Goal: Obtain resource: Obtain resource

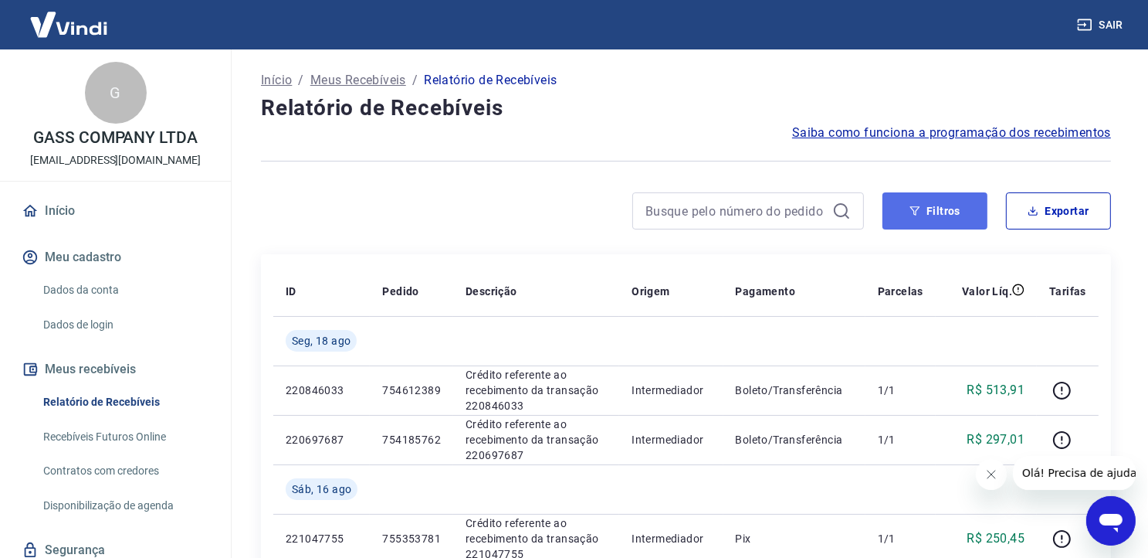
click at [924, 215] on button "Filtros" at bounding box center [935, 210] width 105 height 37
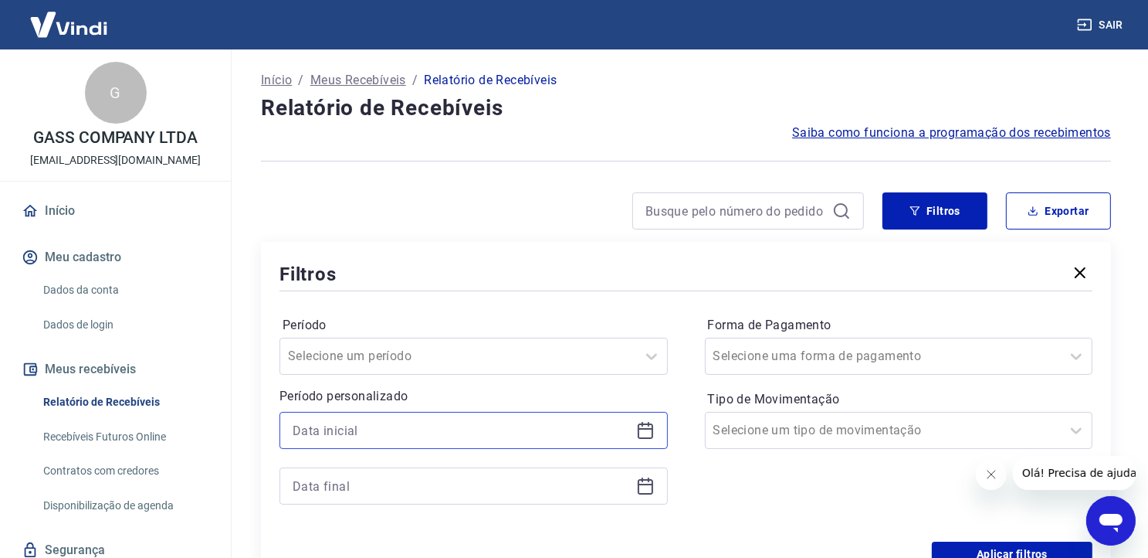
click at [309, 424] on input at bounding box center [461, 430] width 337 height 23
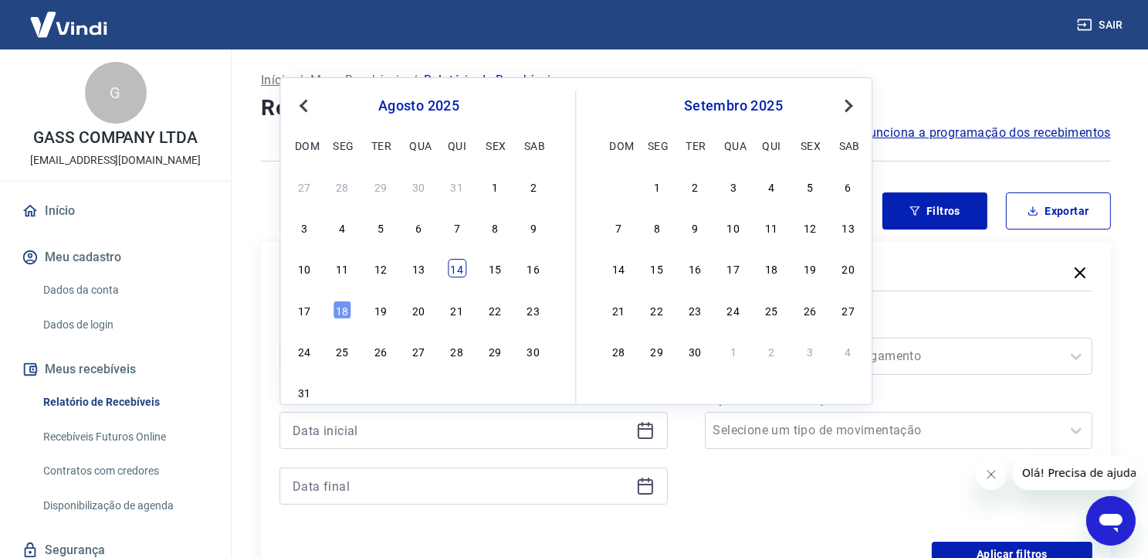
click at [452, 272] on div "14" at bounding box center [457, 268] width 19 height 19
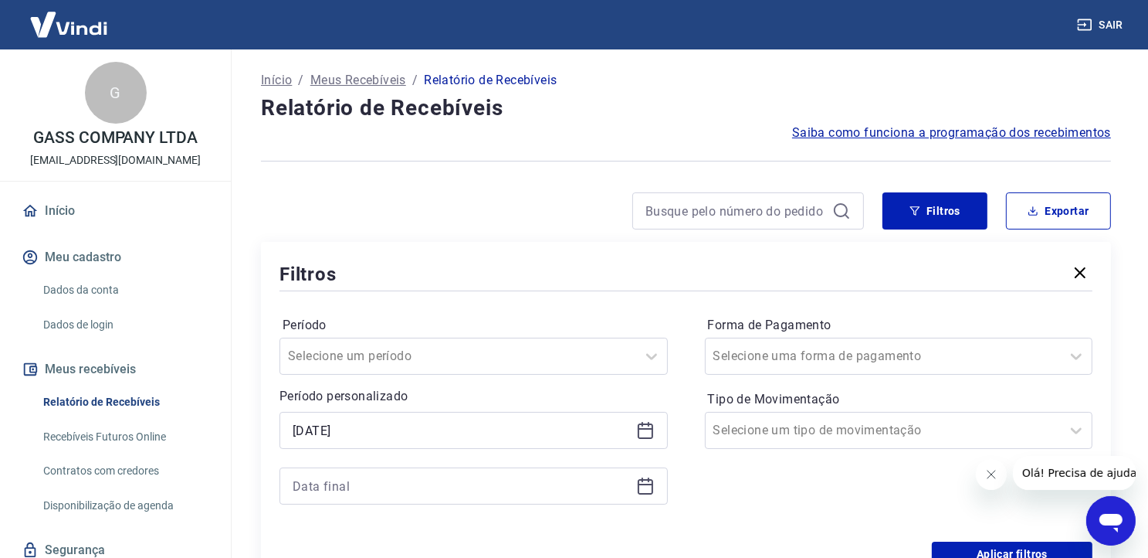
type input "[DATE]"
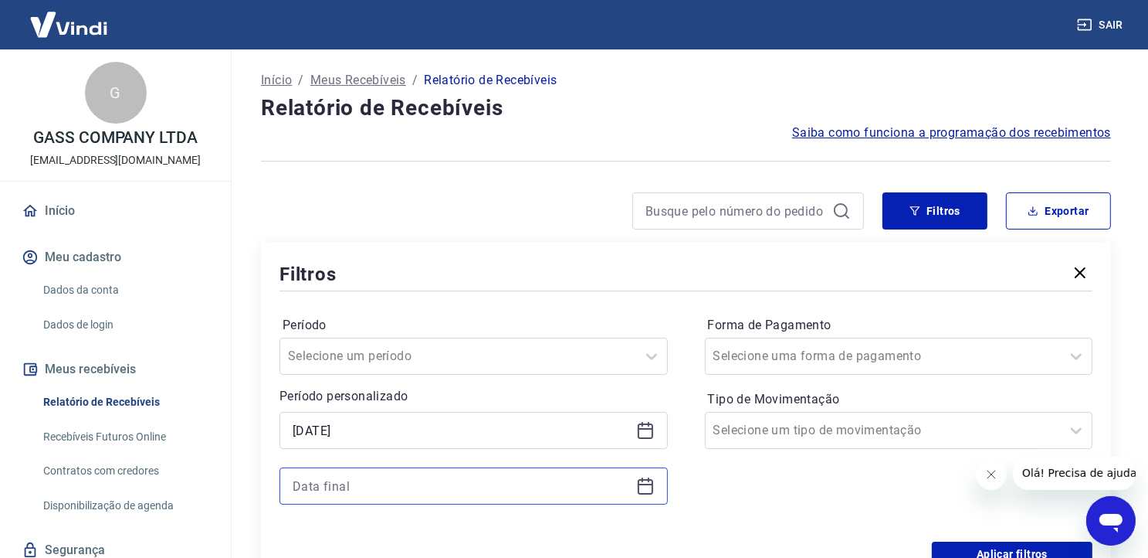
click at [341, 483] on input at bounding box center [461, 485] width 337 height 23
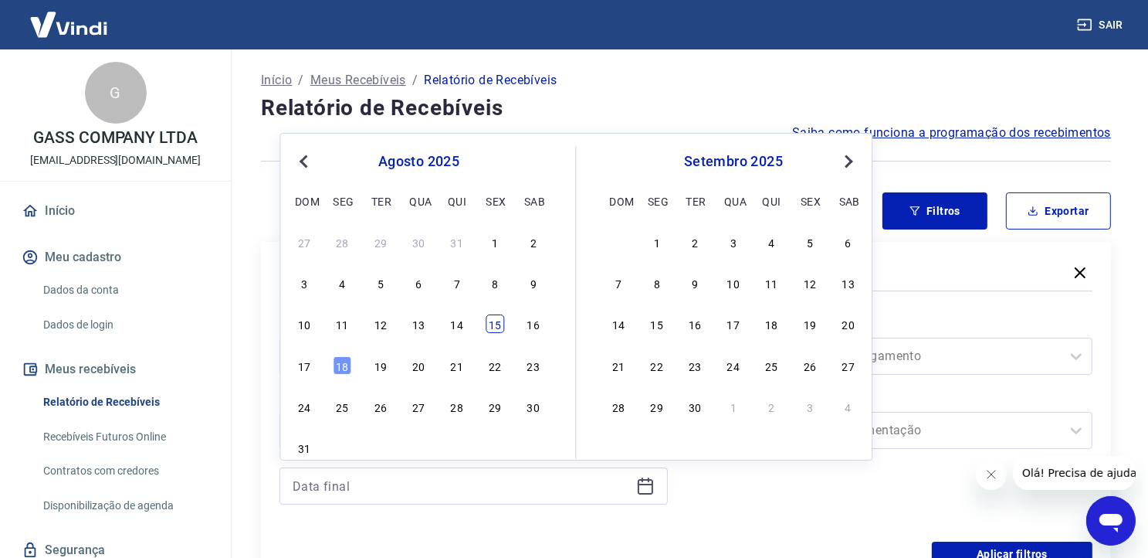
click at [500, 327] on div "15" at bounding box center [495, 323] width 19 height 19
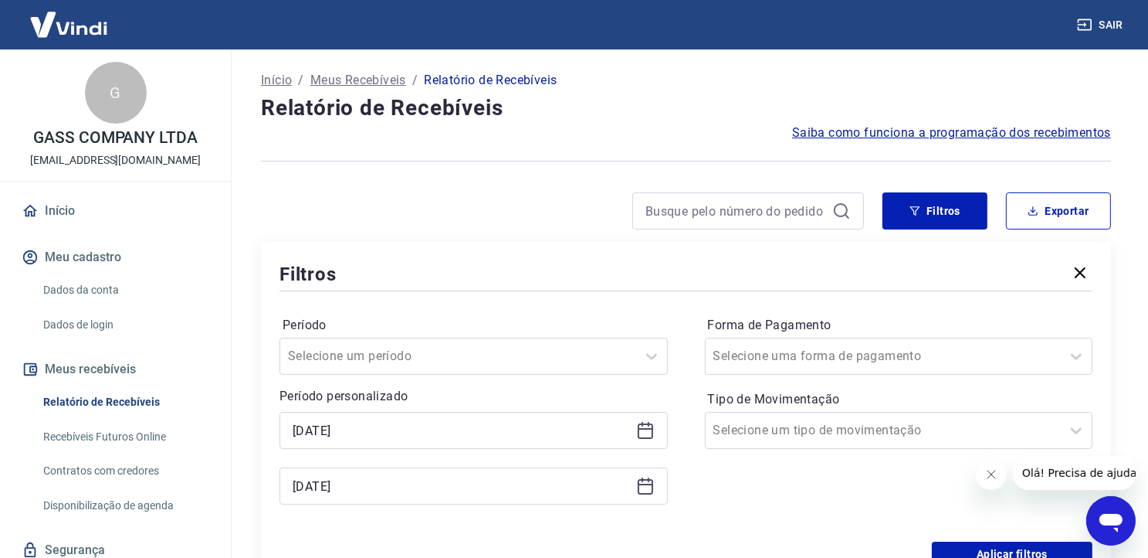
type input "[DATE]"
click at [947, 208] on button "Filtros" at bounding box center [935, 210] width 105 height 37
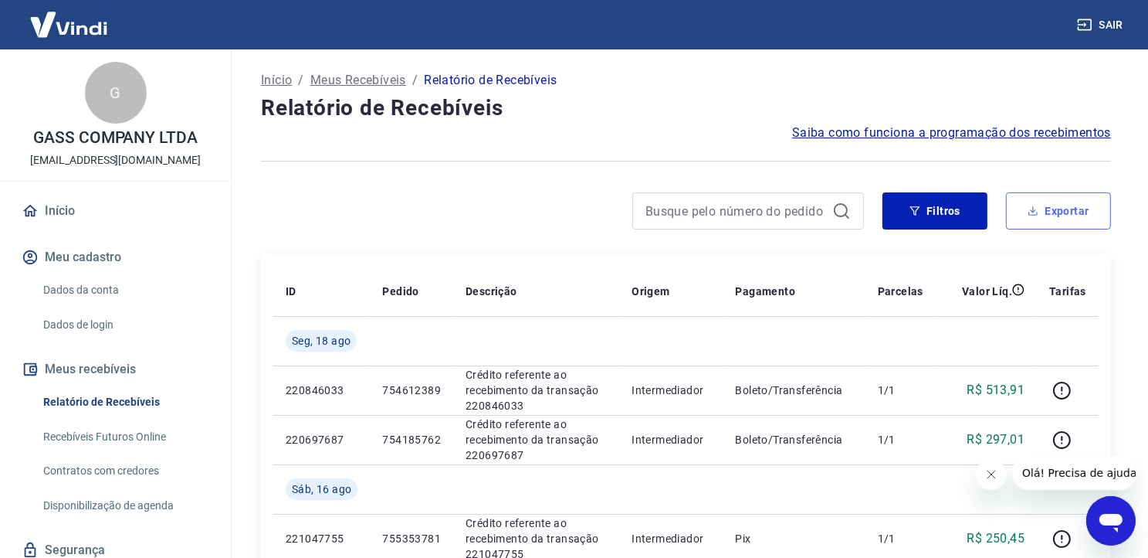
click at [1053, 211] on button "Exportar" at bounding box center [1058, 210] width 105 height 37
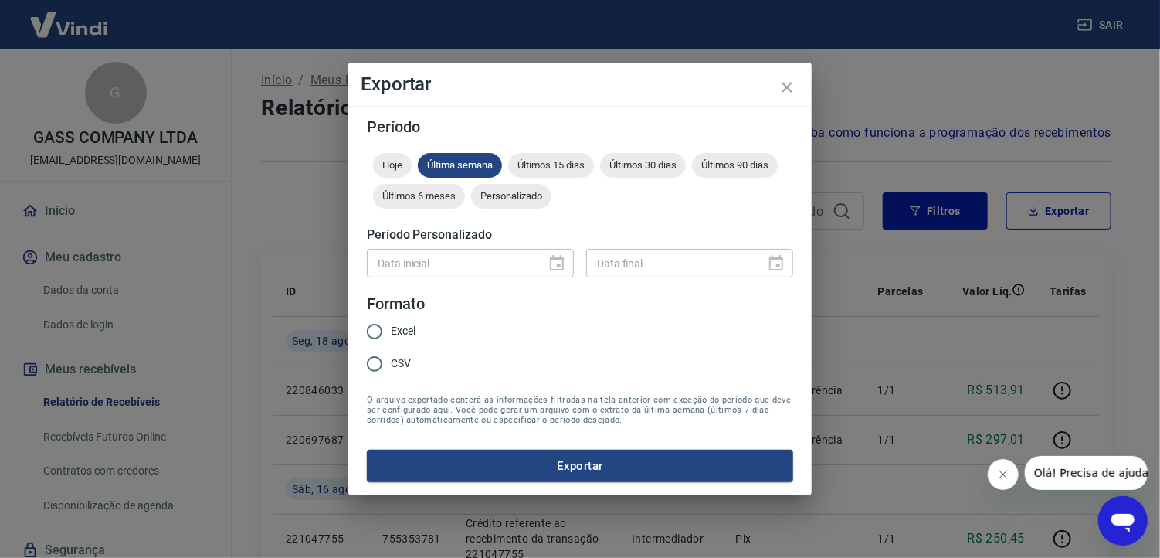
click at [362, 329] on input "Excel" at bounding box center [374, 331] width 32 height 32
radio input "true"
click at [367, 329] on input "Excel" at bounding box center [374, 331] width 32 height 32
click at [463, 456] on button "Exportar" at bounding box center [580, 465] width 426 height 32
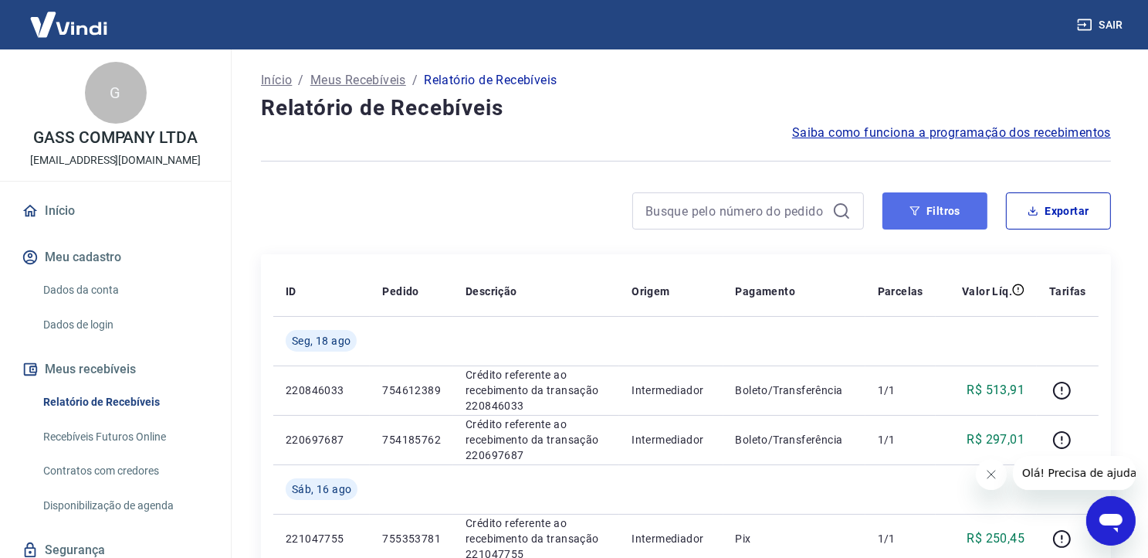
click at [962, 192] on button "Filtros" at bounding box center [935, 210] width 105 height 37
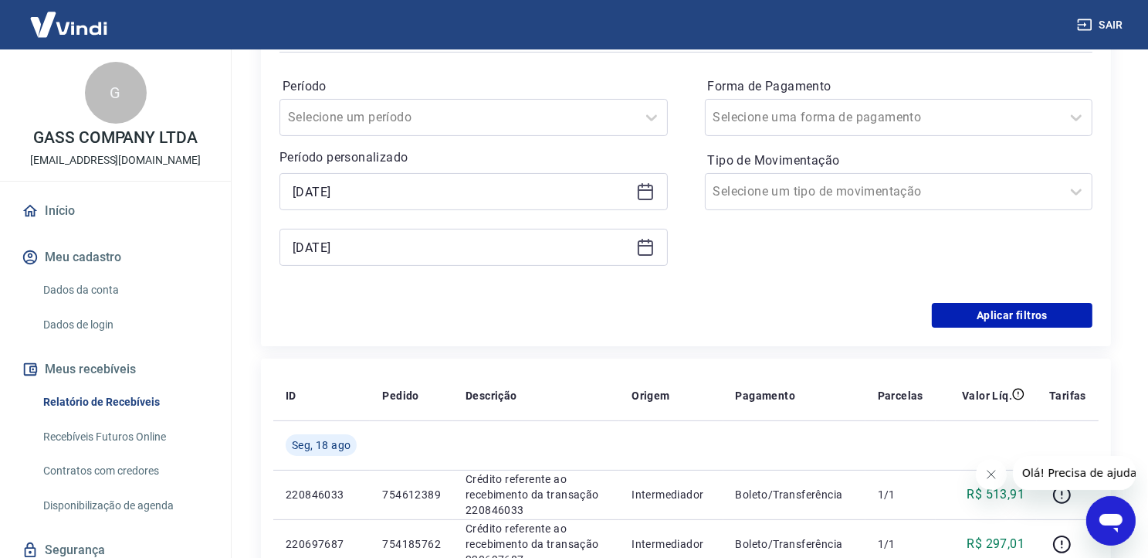
scroll to position [232, 0]
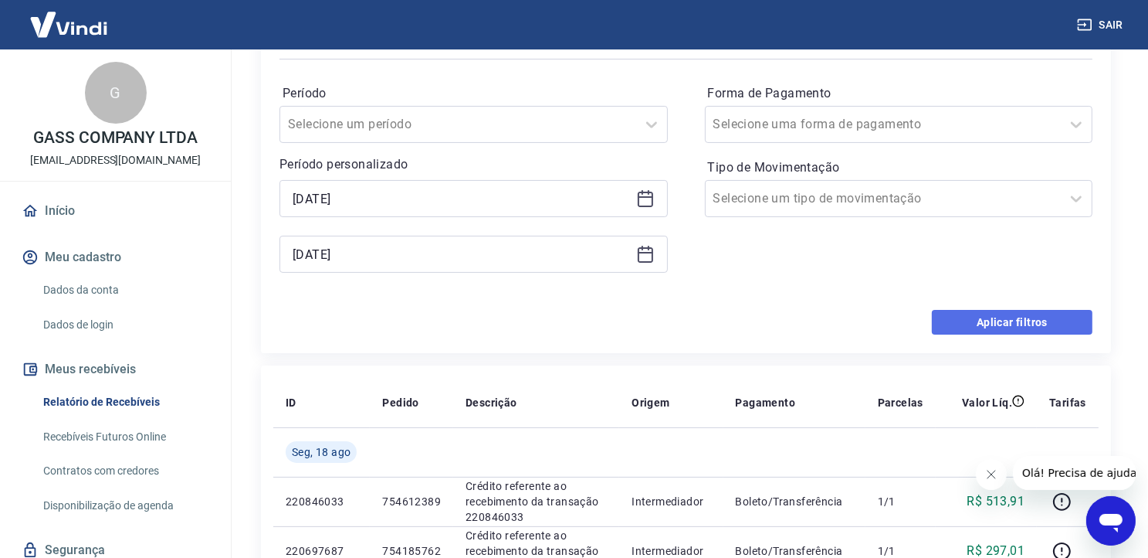
click at [1013, 325] on button "Aplicar filtros" at bounding box center [1012, 322] width 161 height 25
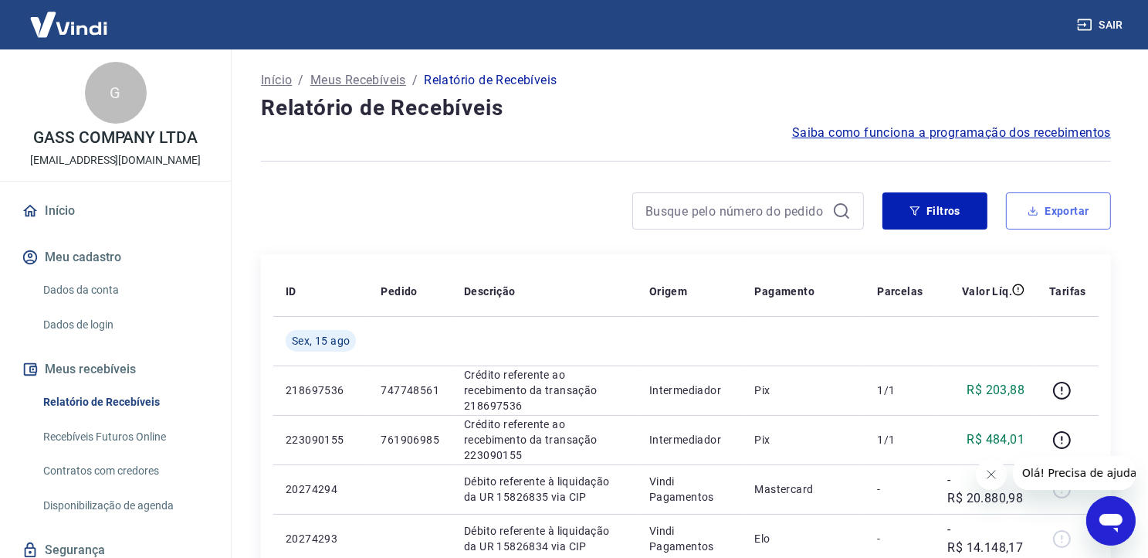
click at [1057, 206] on button "Exportar" at bounding box center [1058, 210] width 105 height 37
type input "[DATE]"
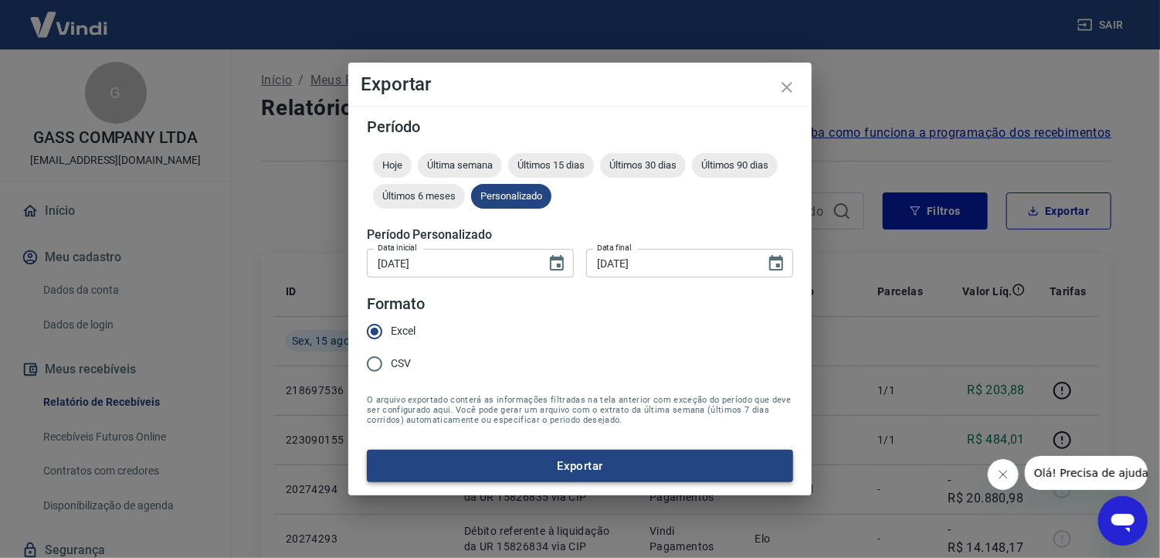
click at [562, 469] on button "Exportar" at bounding box center [580, 465] width 426 height 32
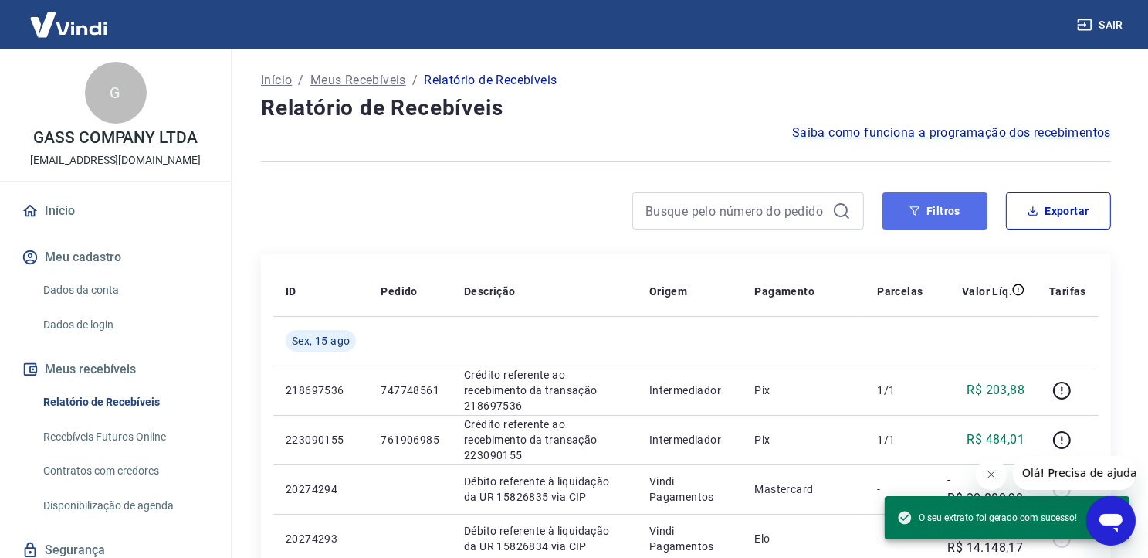
click at [948, 222] on button "Filtros" at bounding box center [935, 210] width 105 height 37
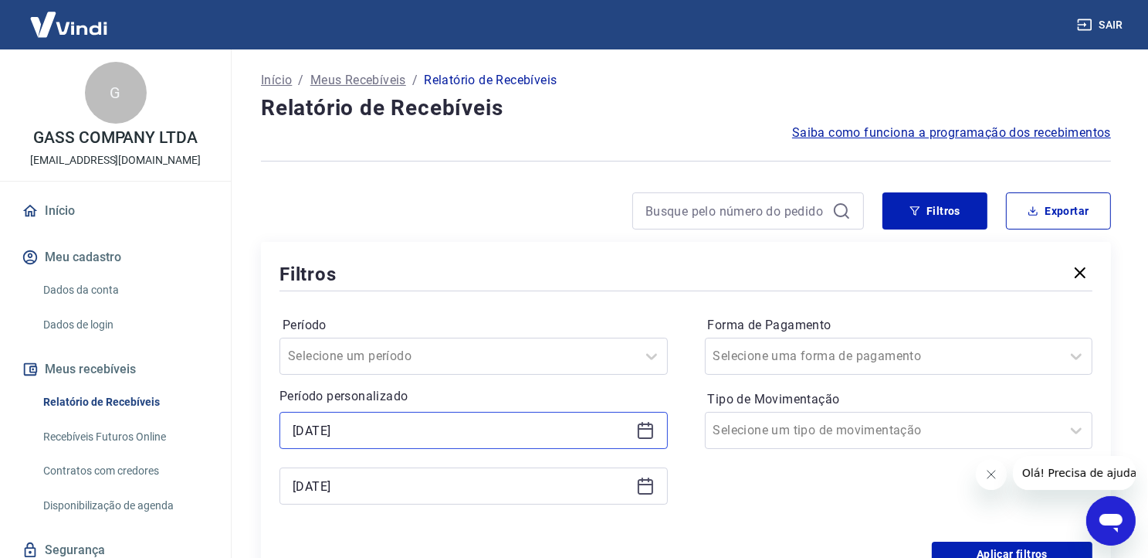
click at [334, 427] on input "[DATE]" at bounding box center [461, 430] width 337 height 23
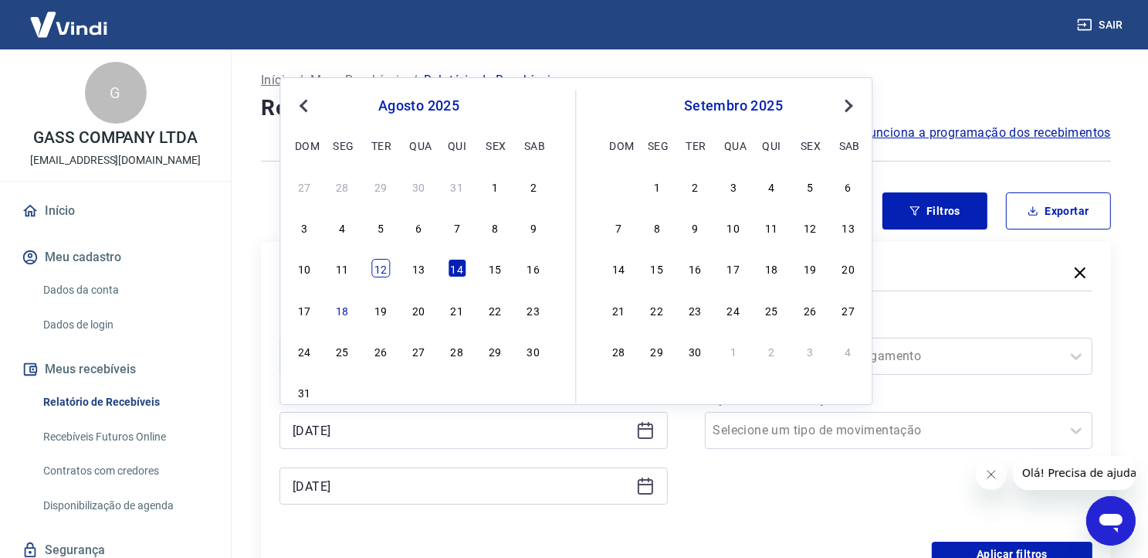
click at [377, 273] on div "12" at bounding box center [380, 268] width 19 height 19
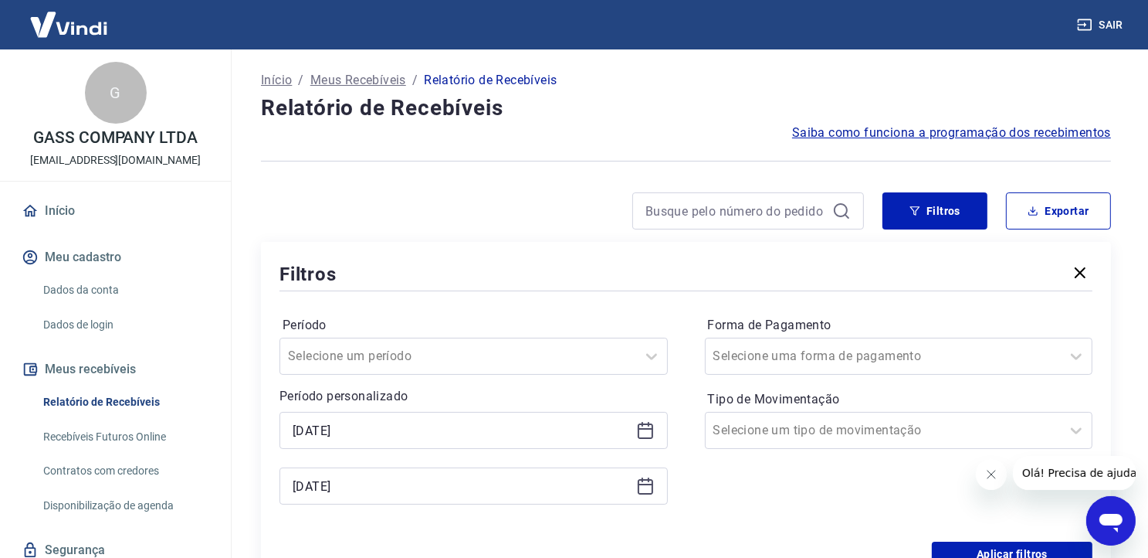
type input "[DATE]"
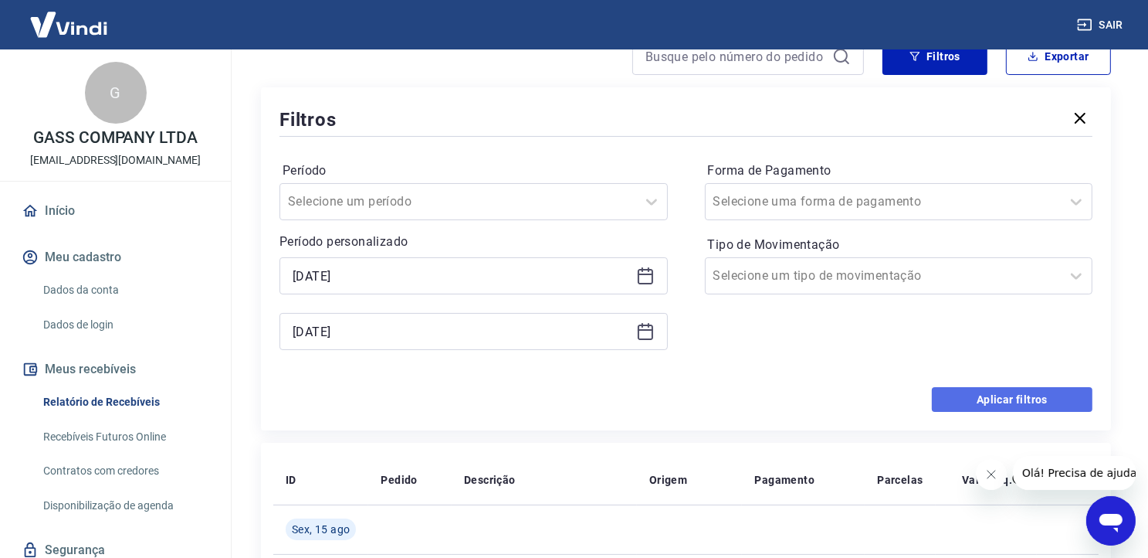
click at [984, 392] on button "Aplicar filtros" at bounding box center [1012, 399] width 161 height 25
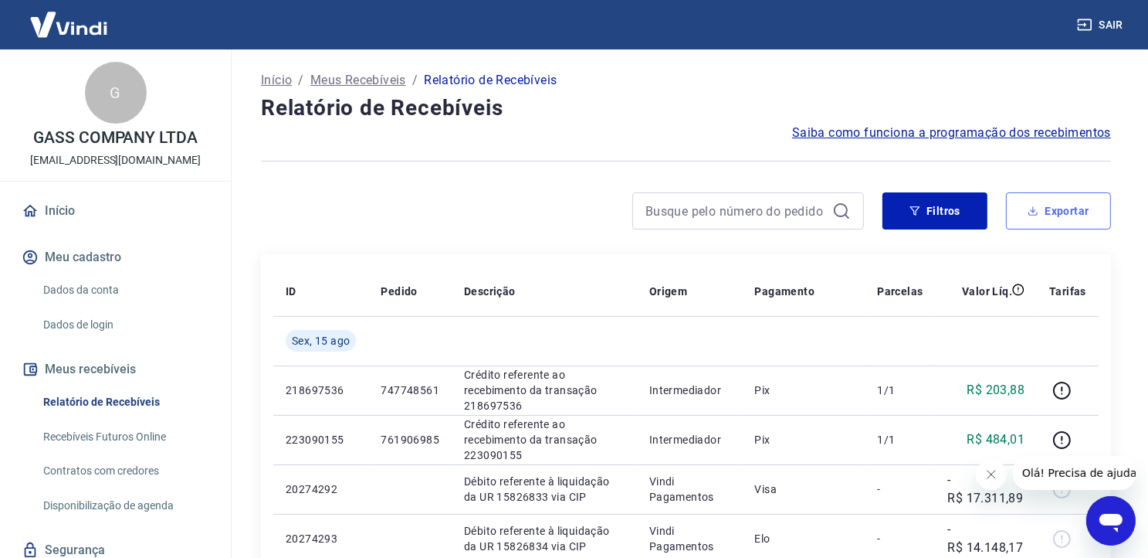
click at [1042, 211] on button "Exportar" at bounding box center [1058, 210] width 105 height 37
type input "[DATE]"
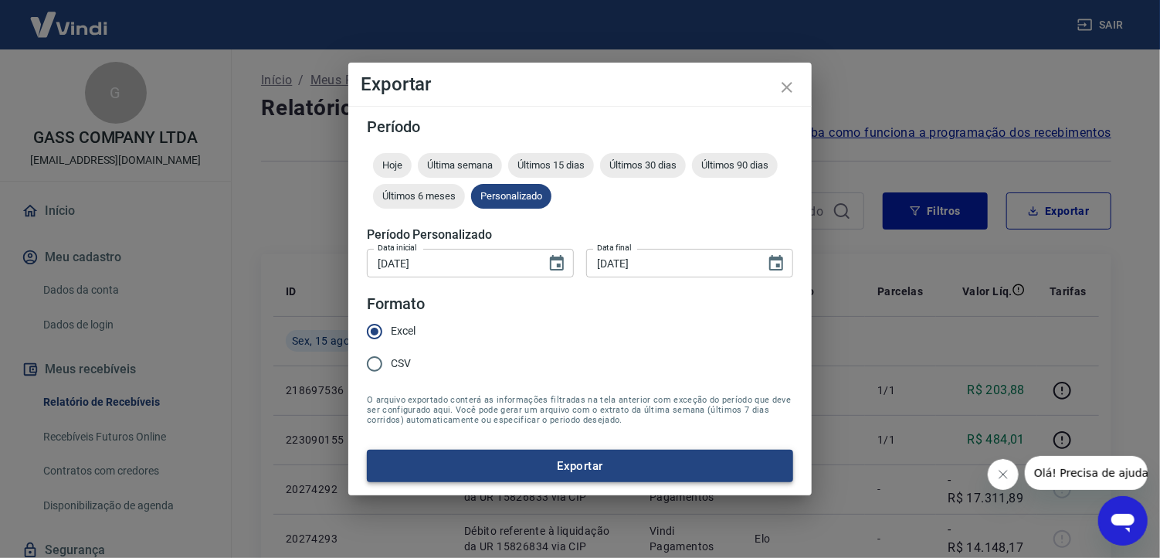
click at [516, 470] on button "Exportar" at bounding box center [580, 465] width 426 height 32
